Goal: Information Seeking & Learning: Check status

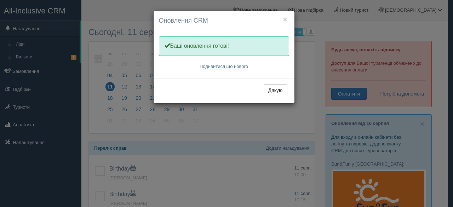
click at [42, 71] on div "× Оновлення CRM Одну хвилинку, оновлюємо Вашу CRM Ваші оновлення готові! Подиви…" at bounding box center [226, 103] width 453 height 207
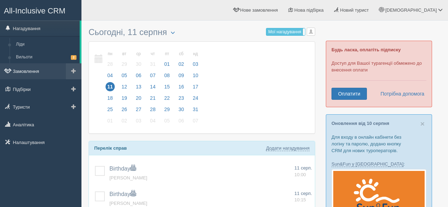
click at [28, 74] on link "Замовлення" at bounding box center [40, 71] width 81 height 16
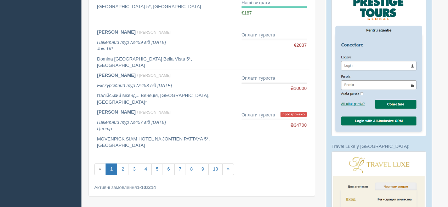
scroll to position [389, 0]
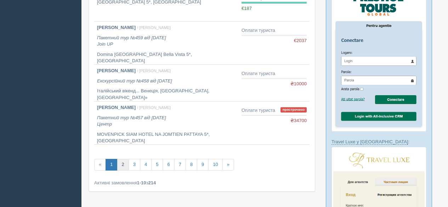
click at [123, 164] on link "2" at bounding box center [123, 165] width 12 height 12
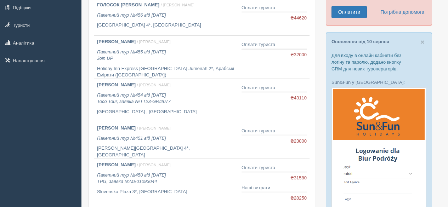
scroll to position [91, 0]
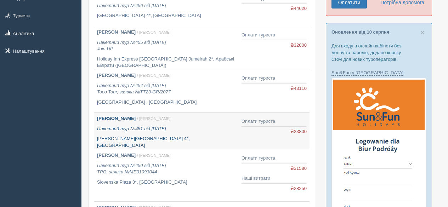
click at [150, 129] on icon "Пакетний тур №451 від [DATE]" at bounding box center [131, 128] width 69 height 5
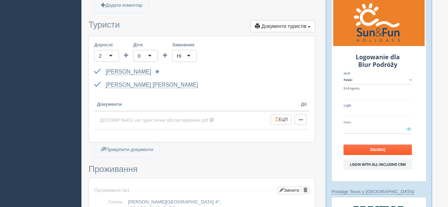
scroll to position [174, 0]
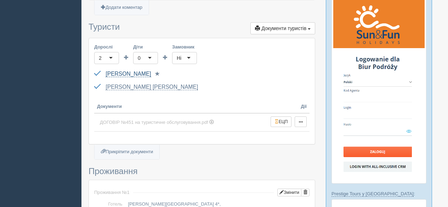
click at [148, 74] on link "[PERSON_NAME]" at bounding box center [128, 74] width 45 height 6
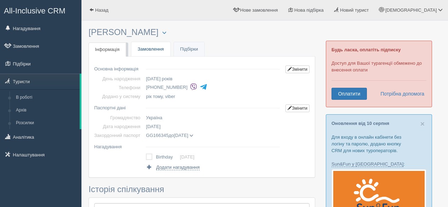
click at [157, 48] on link "Замовлення" at bounding box center [150, 49] width 39 height 15
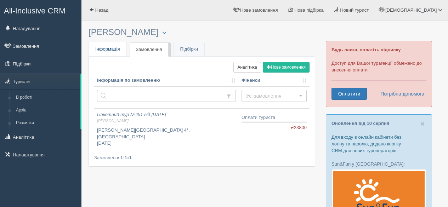
click at [110, 50] on span "Інформація" at bounding box center [107, 48] width 25 height 5
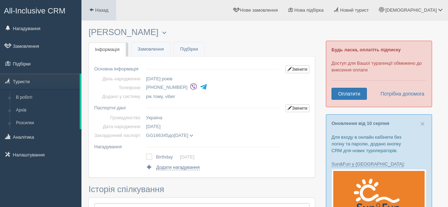
click at [98, 12] on span "Назад" at bounding box center [101, 9] width 13 height 5
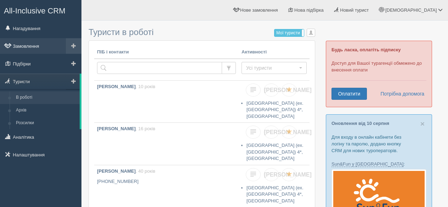
click at [41, 47] on link "Замовлення" at bounding box center [40, 46] width 81 height 16
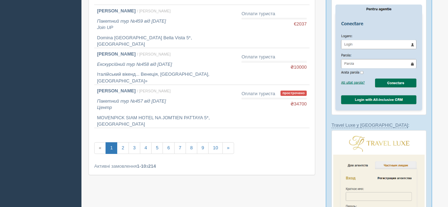
scroll to position [409, 0]
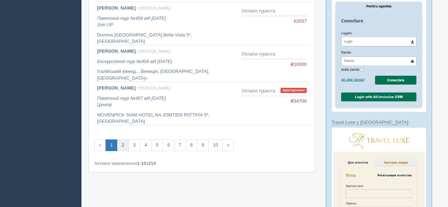
click at [122, 147] on link "2" at bounding box center [123, 146] width 12 height 12
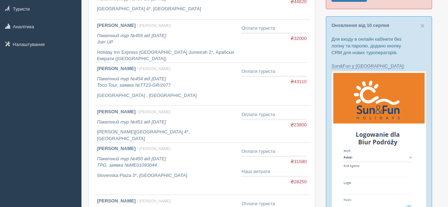
scroll to position [98, 0]
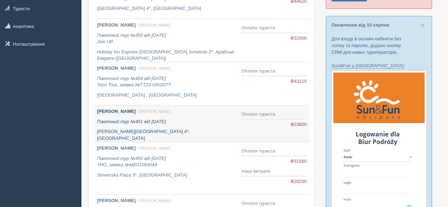
click at [162, 121] on icon "Пакетний тур №451 від [DATE]" at bounding box center [131, 121] width 69 height 5
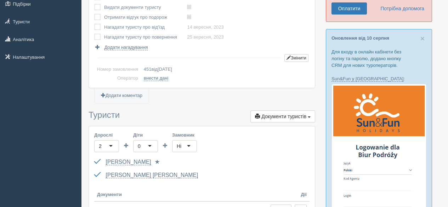
scroll to position [89, 0]
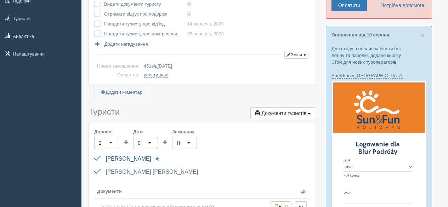
click at [151, 157] on link "[PERSON_NAME]" at bounding box center [128, 159] width 45 height 6
